Goal: Find specific page/section: Find specific page/section

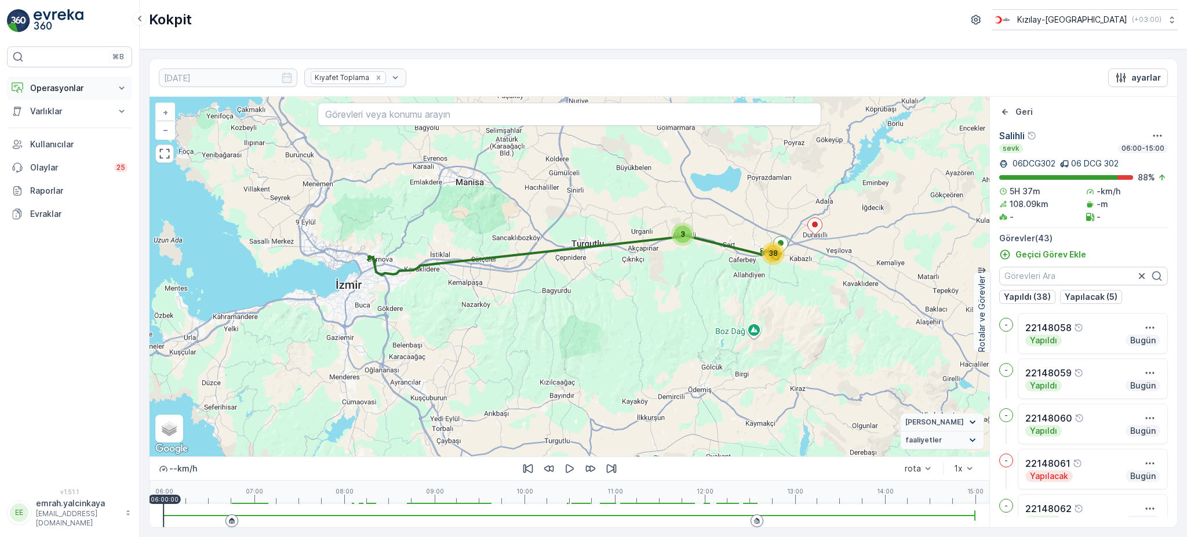
click at [40, 93] on p "Operasyonlar" at bounding box center [69, 88] width 79 height 12
click at [52, 106] on p "Rapor - Kızılay" at bounding box center [58, 108] width 56 height 12
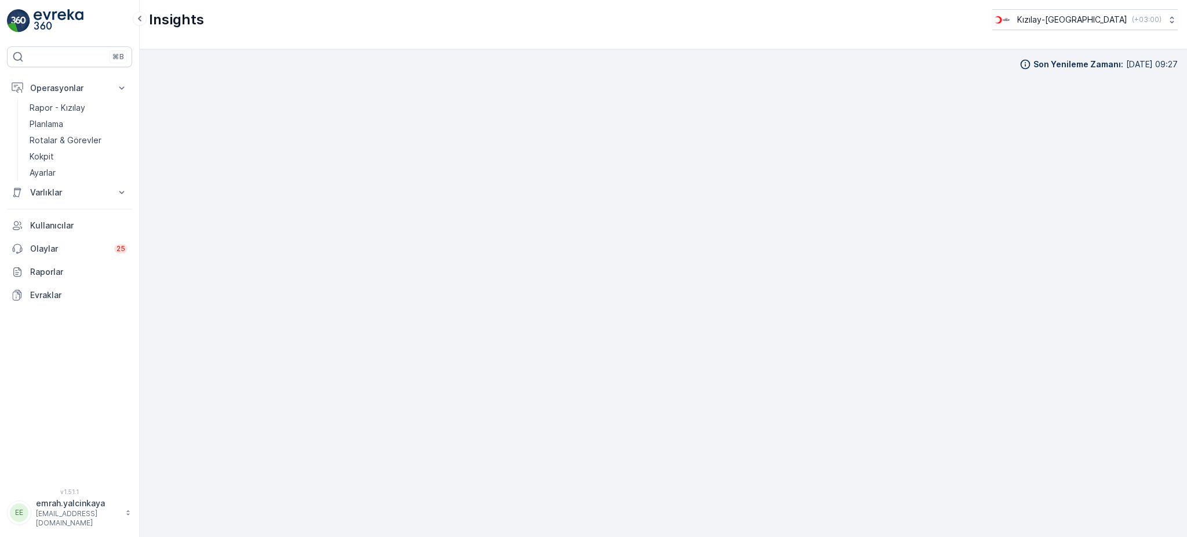
scroll to position [12, 0]
click at [1088, 16] on p "Kızılay-[GEOGRAPHIC_DATA]" at bounding box center [1071, 20] width 110 height 12
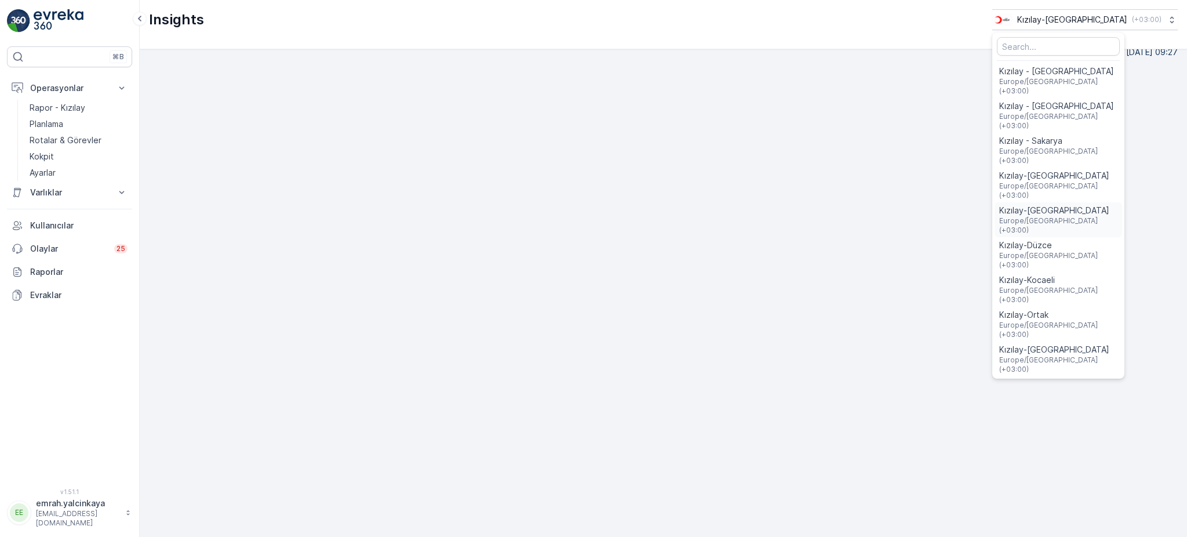
click at [1113, 205] on span "Kızılay-[GEOGRAPHIC_DATA]" at bounding box center [1058, 211] width 118 height 12
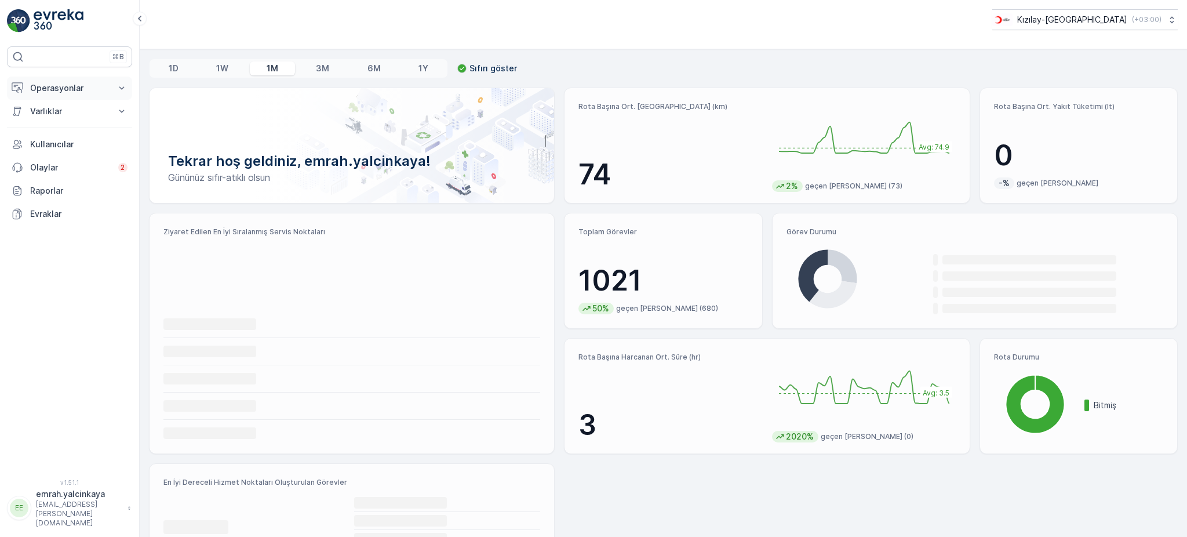
click at [28, 84] on button "Operasyonlar" at bounding box center [69, 87] width 125 height 23
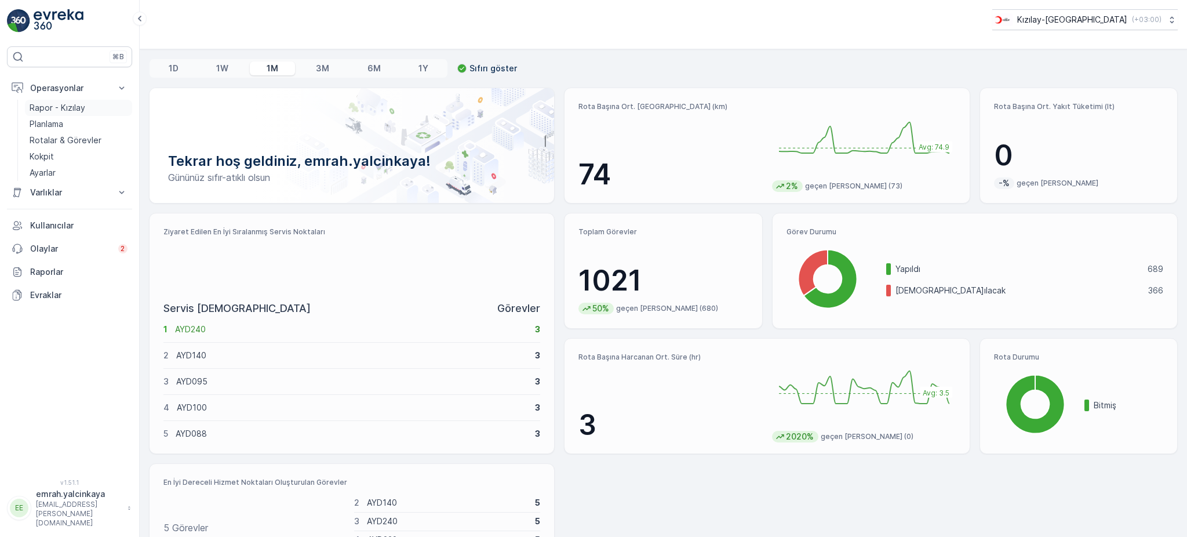
click at [65, 108] on p "Rapor - Kızılay" at bounding box center [58, 108] width 56 height 12
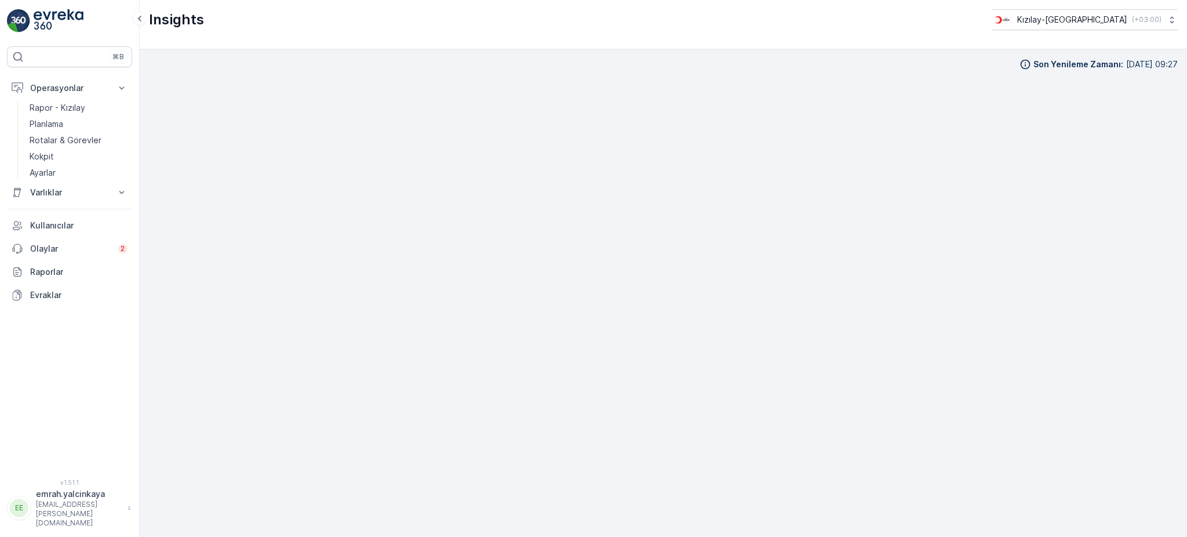
scroll to position [12, 0]
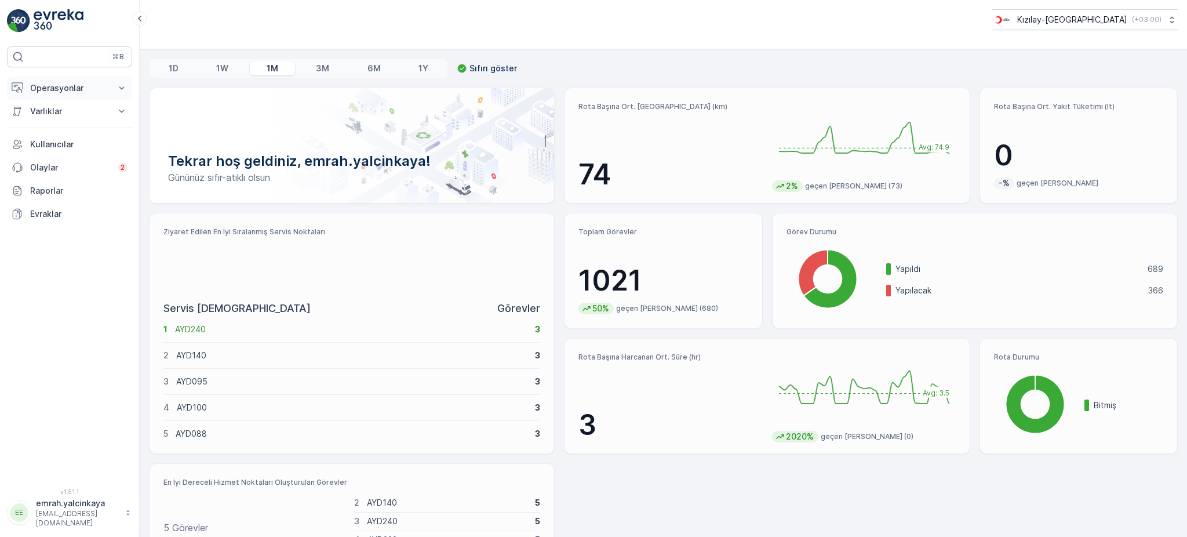
click at [65, 92] on p "Operasyonlar" at bounding box center [69, 88] width 79 height 12
click at [76, 140] on p "Rotalar & Görevler" at bounding box center [66, 140] width 72 height 12
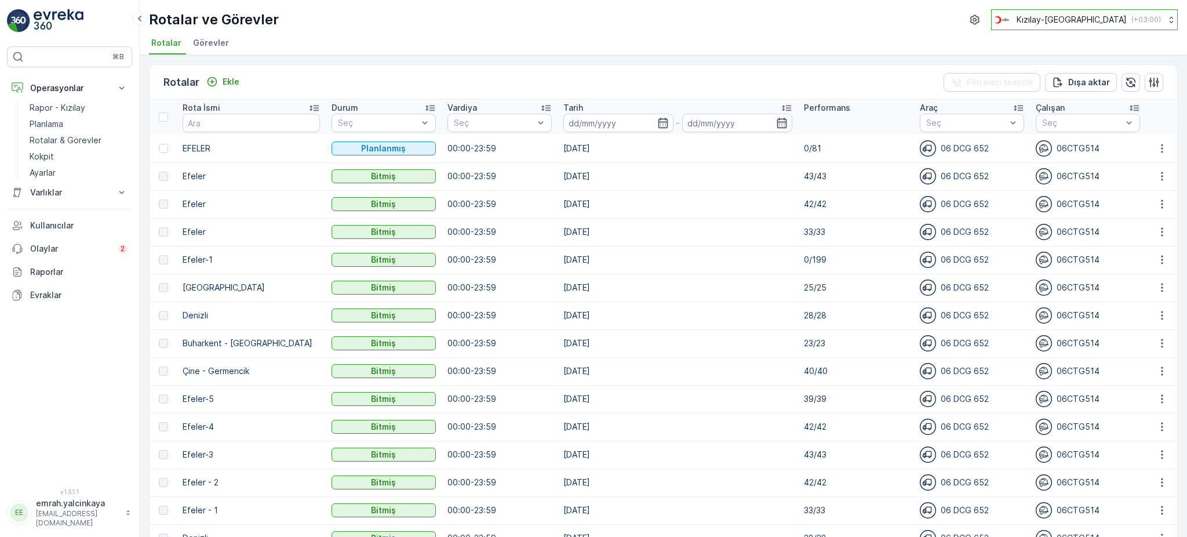
click at [1095, 25] on p "Kızılay-[GEOGRAPHIC_DATA]" at bounding box center [1071, 20] width 110 height 12
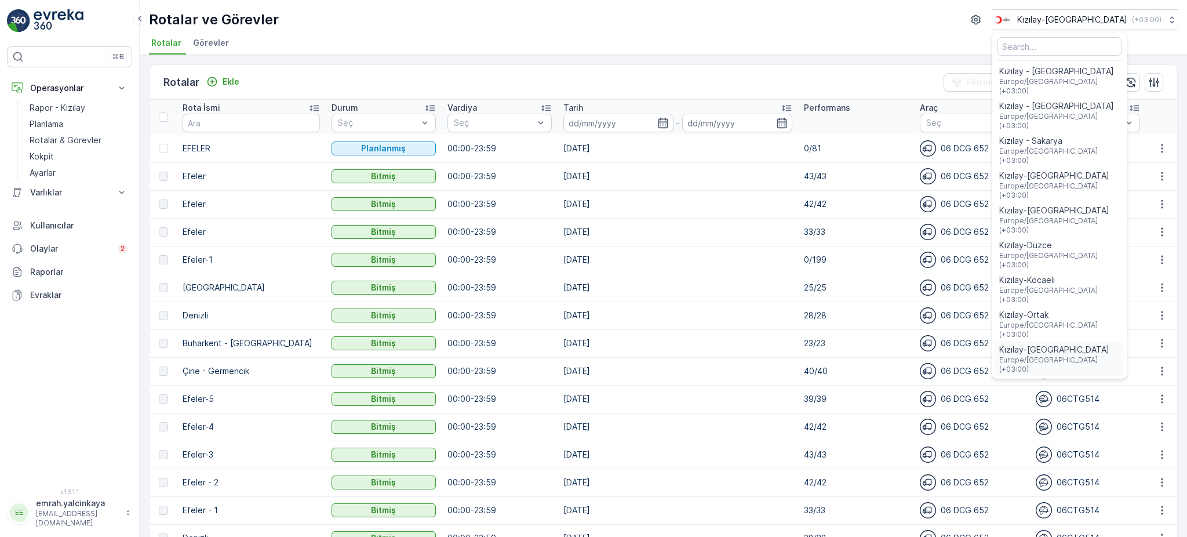
click at [1120, 344] on span "Kızılay-[GEOGRAPHIC_DATA]" at bounding box center [1059, 350] width 121 height 12
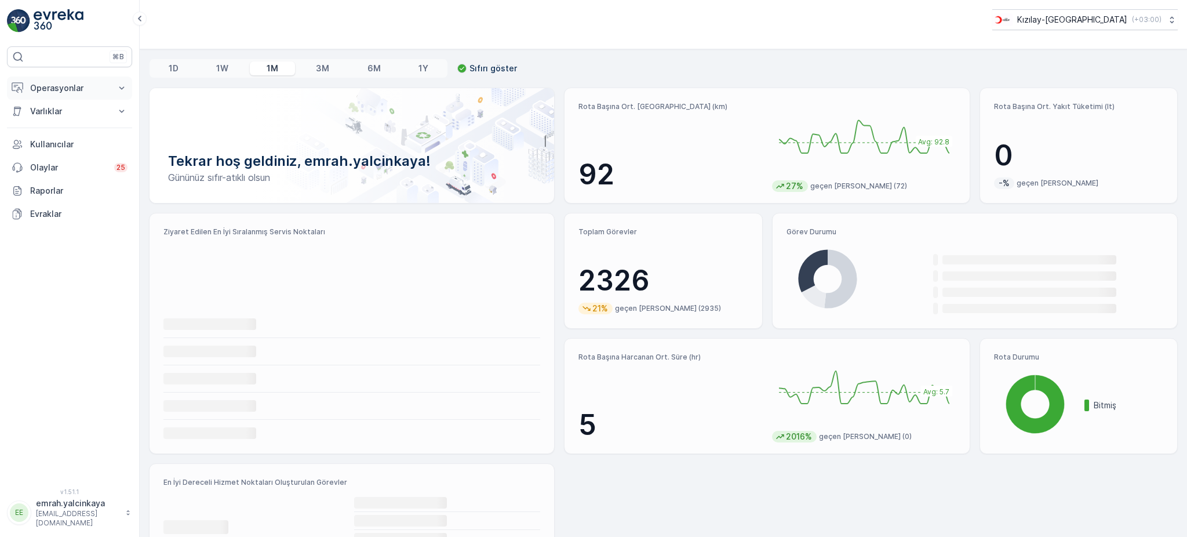
click at [56, 92] on p "Operasyonlar" at bounding box center [69, 88] width 79 height 12
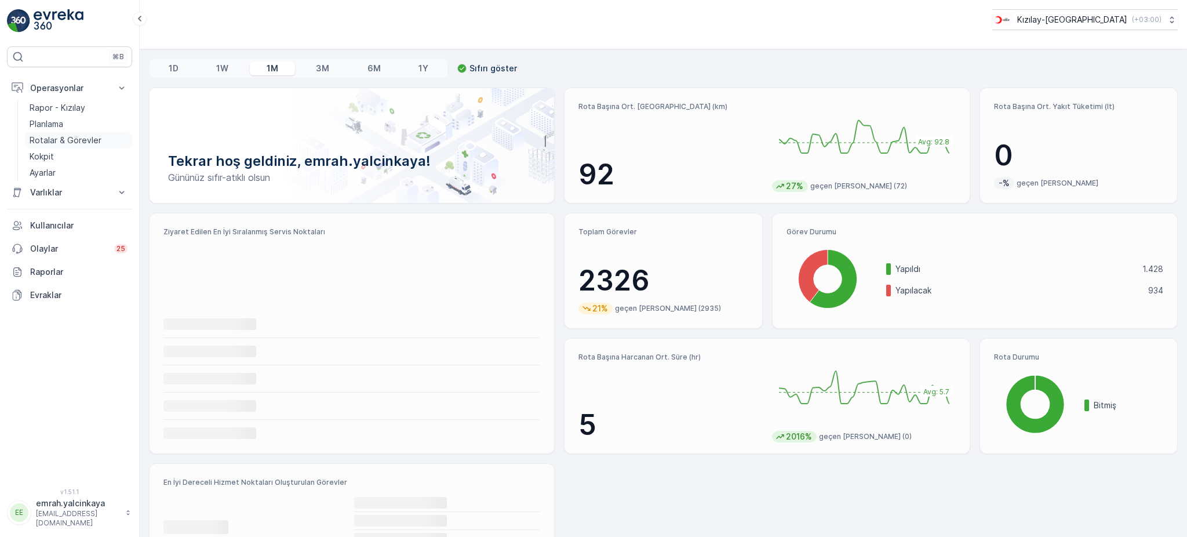
click at [79, 137] on p "Rotalar & Görevler" at bounding box center [66, 140] width 72 height 12
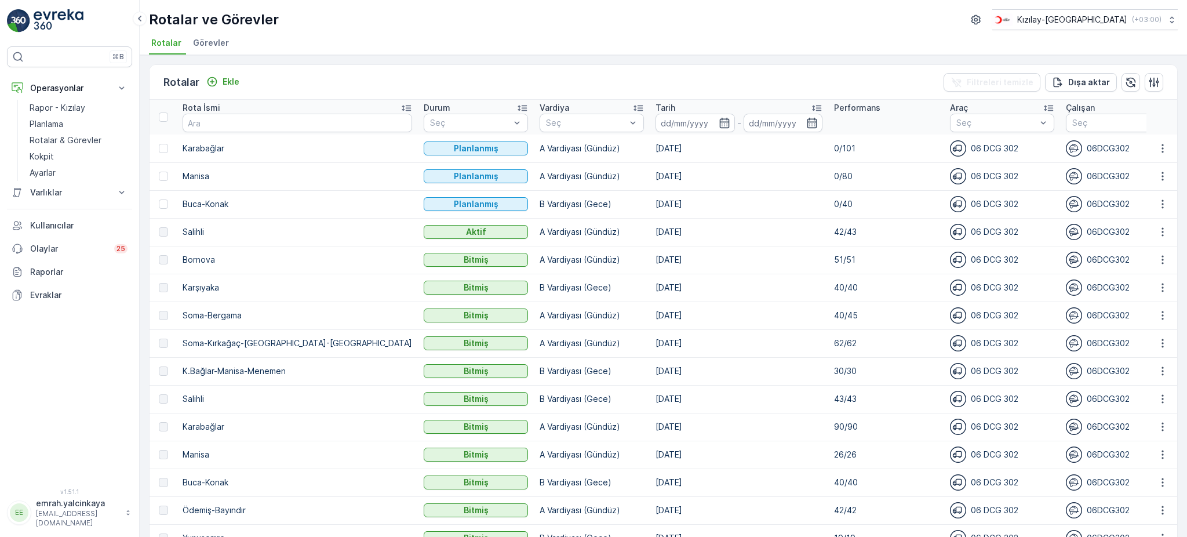
click at [540, 205] on p "B Vardiyası (Gece)" at bounding box center [592, 204] width 104 height 12
click at [834, 231] on p "42/43" at bounding box center [886, 232] width 104 height 12
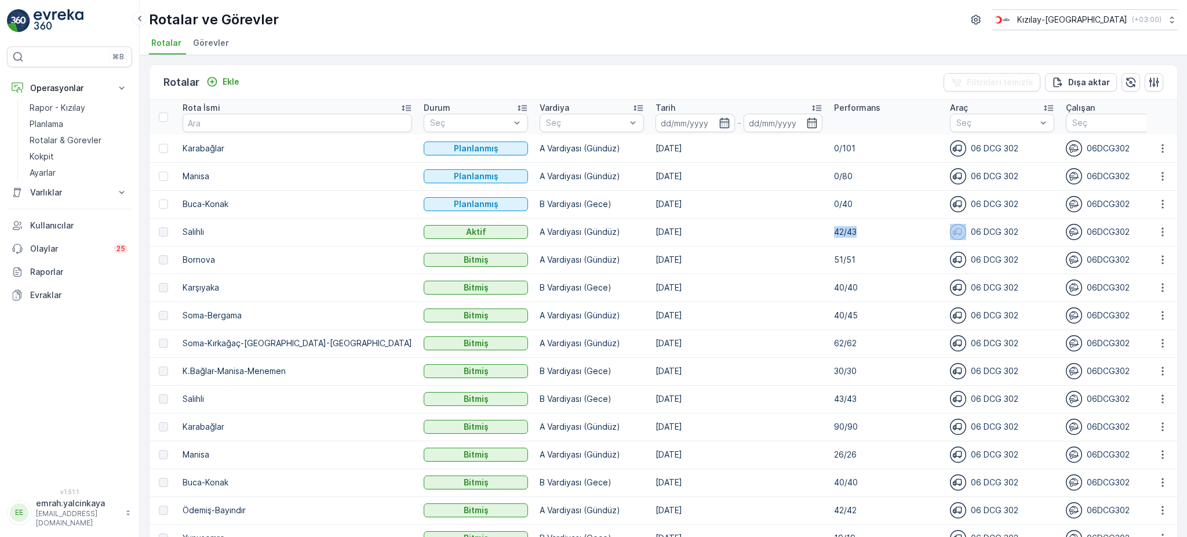
click at [834, 231] on p "42/43" at bounding box center [886, 232] width 104 height 12
